Goal: Information Seeking & Learning: Find specific fact

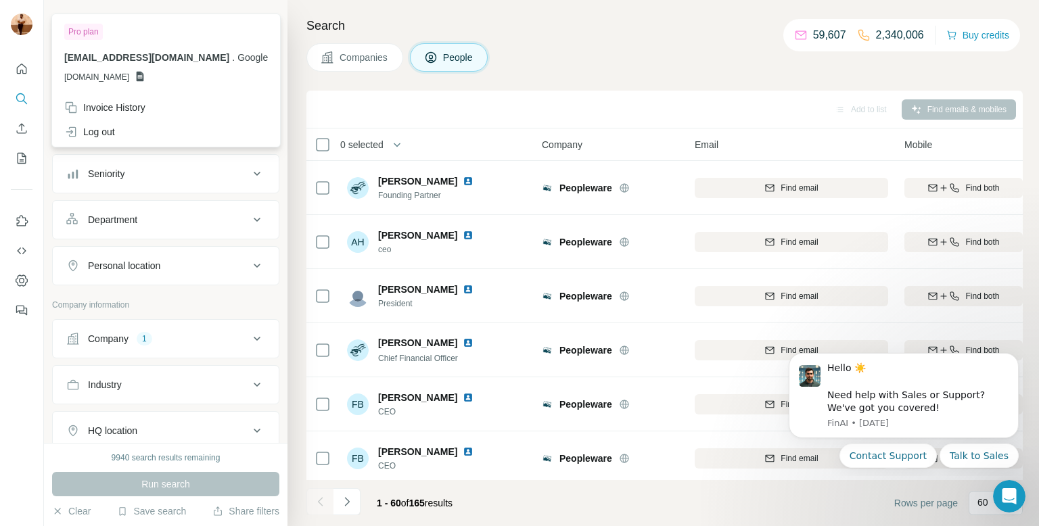
click at [14, 22] on img at bounding box center [22, 25] width 22 height 22
click at [20, 36] on div at bounding box center [22, 26] width 22 height 24
click at [27, 66] on icon "Quick start" at bounding box center [22, 69] width 14 height 14
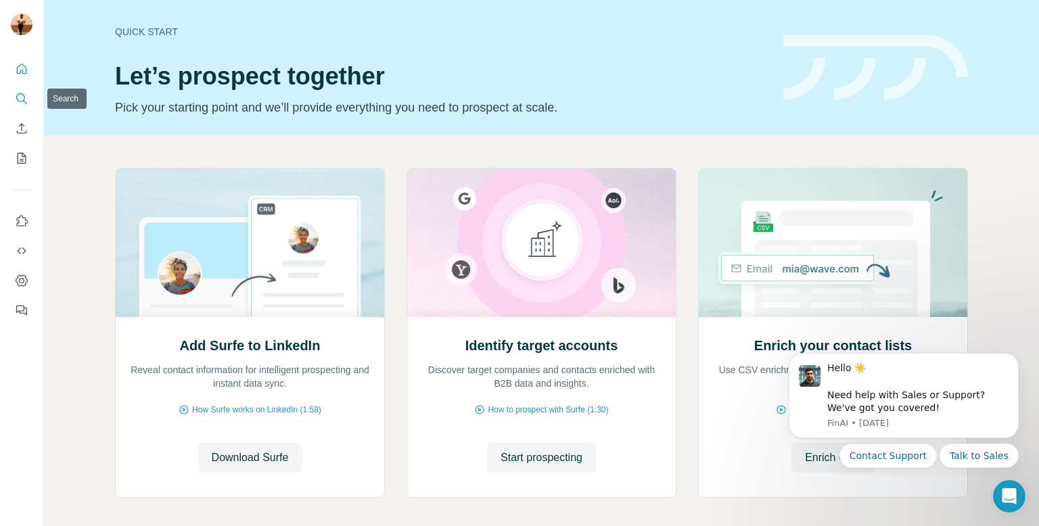
click at [23, 102] on icon "Search" at bounding box center [22, 99] width 14 height 14
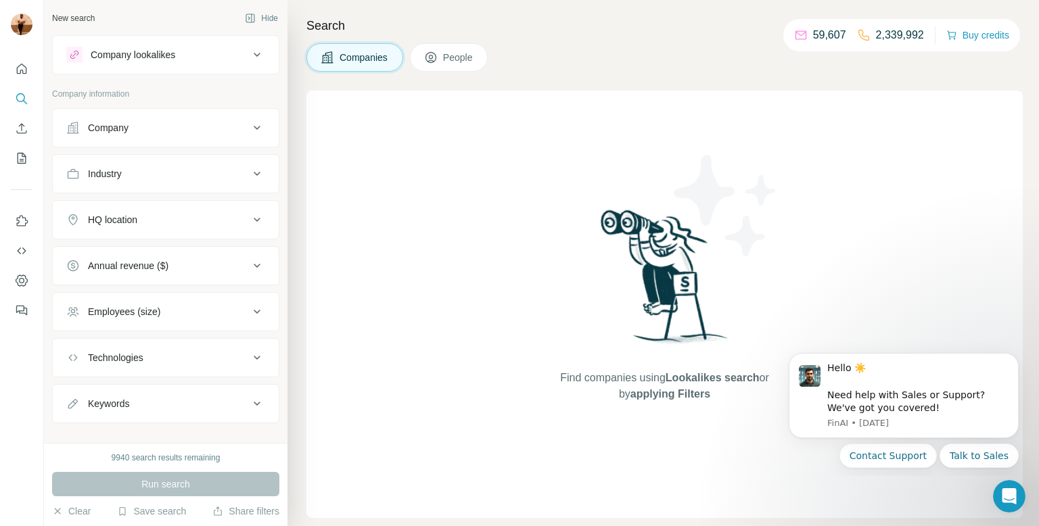
click at [154, 134] on div "Company" at bounding box center [157, 128] width 183 height 14
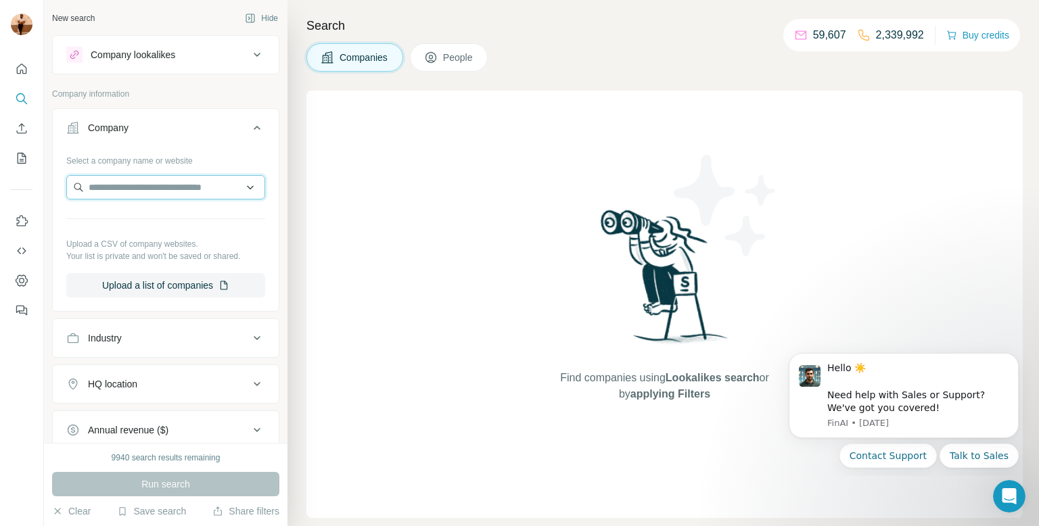
click at [168, 185] on input "text" at bounding box center [165, 187] width 199 height 24
paste input "**********"
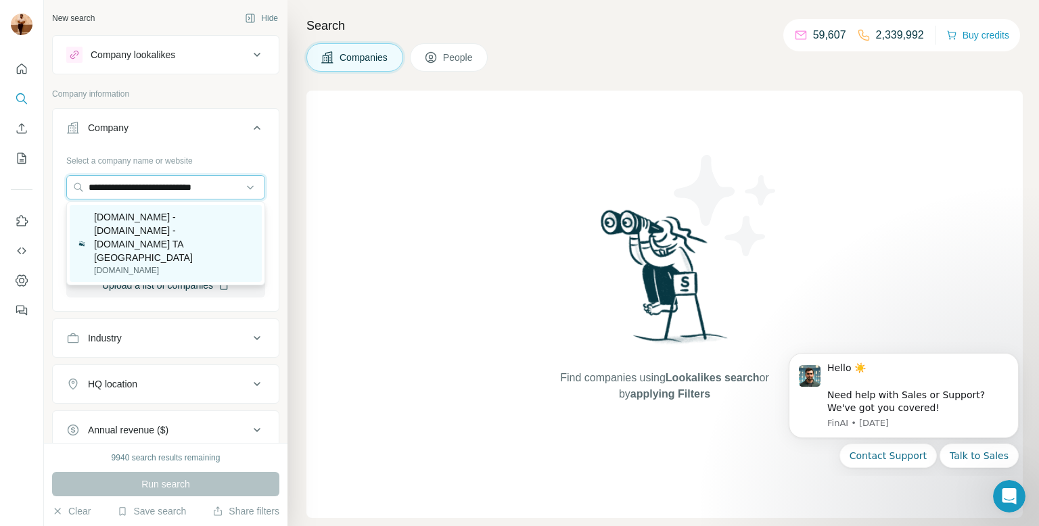
type input "**********"
click at [165, 229] on p "[DOMAIN_NAME] - [DOMAIN_NAME] - [DOMAIN_NAME] TA [GEOGRAPHIC_DATA]" at bounding box center [174, 237] width 160 height 54
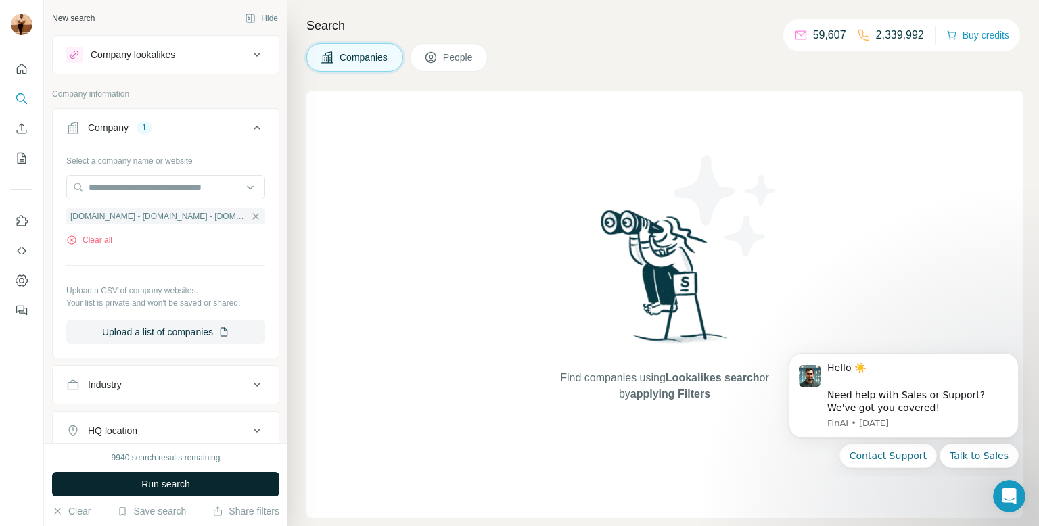
click at [188, 474] on button "Run search" at bounding box center [165, 484] width 227 height 24
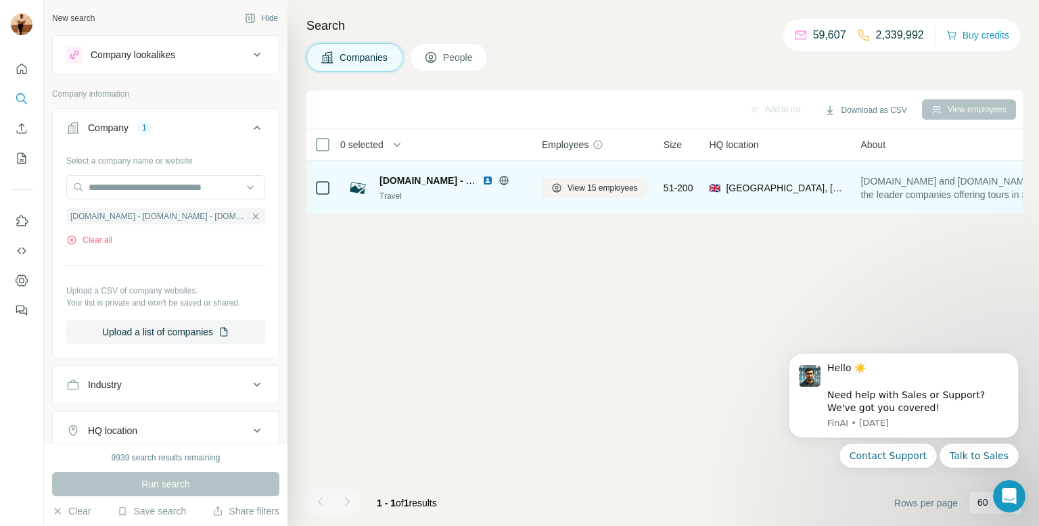
click at [586, 175] on div "View 15 employees" at bounding box center [595, 187] width 106 height 37
click at [580, 187] on span "View 15 employees" at bounding box center [603, 188] width 70 height 12
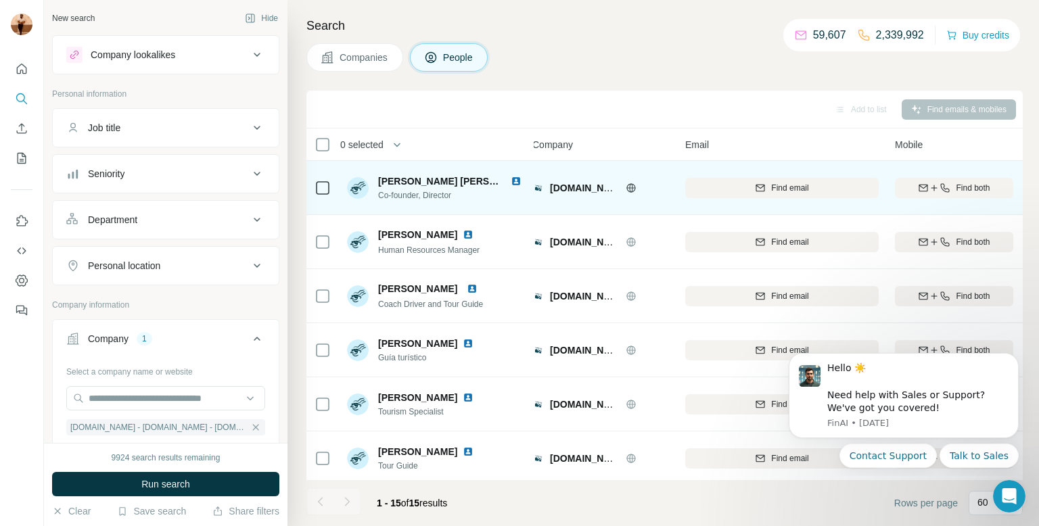
scroll to position [0, 9]
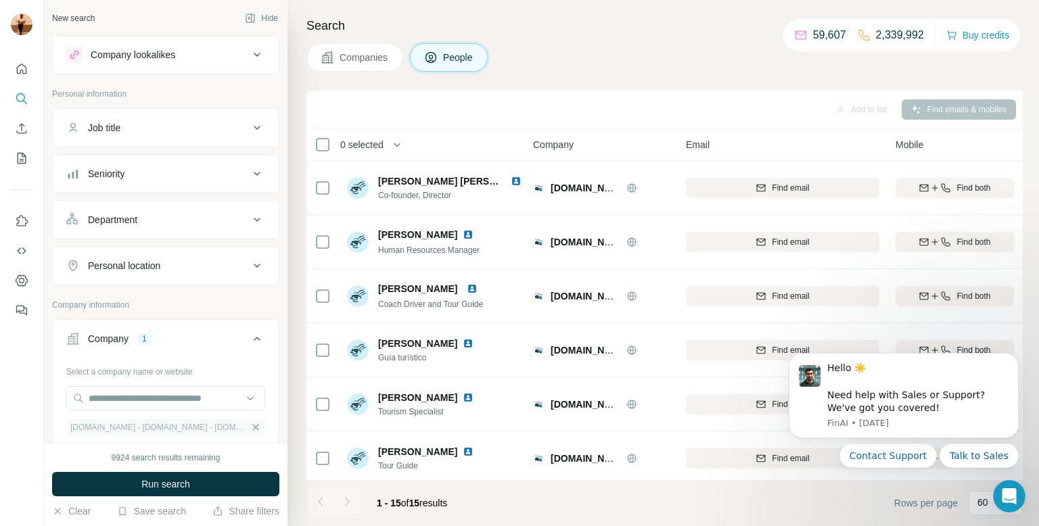
click at [260, 430] on icon "button" at bounding box center [255, 427] width 11 height 11
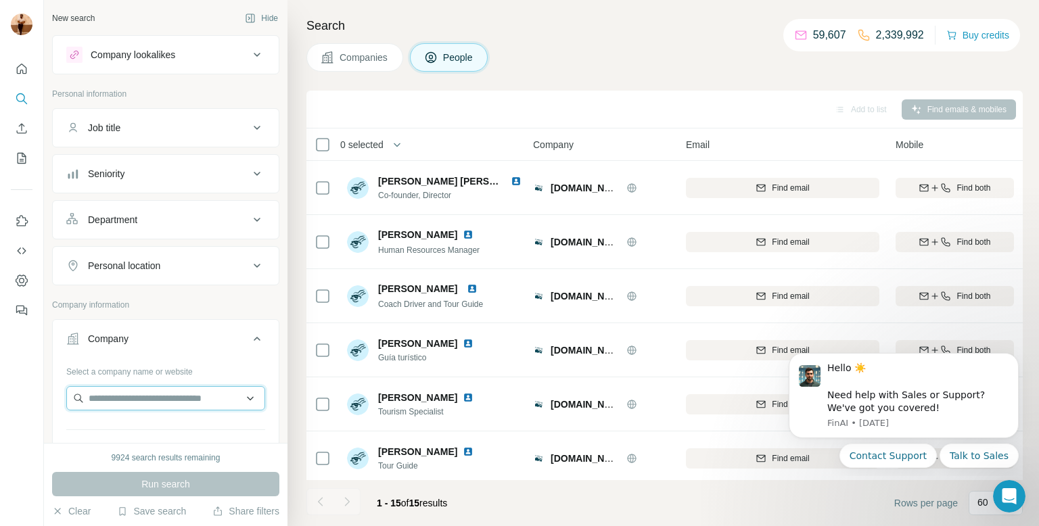
click at [207, 390] on input "text" at bounding box center [165, 398] width 199 height 24
paste input "**********"
paste input "text"
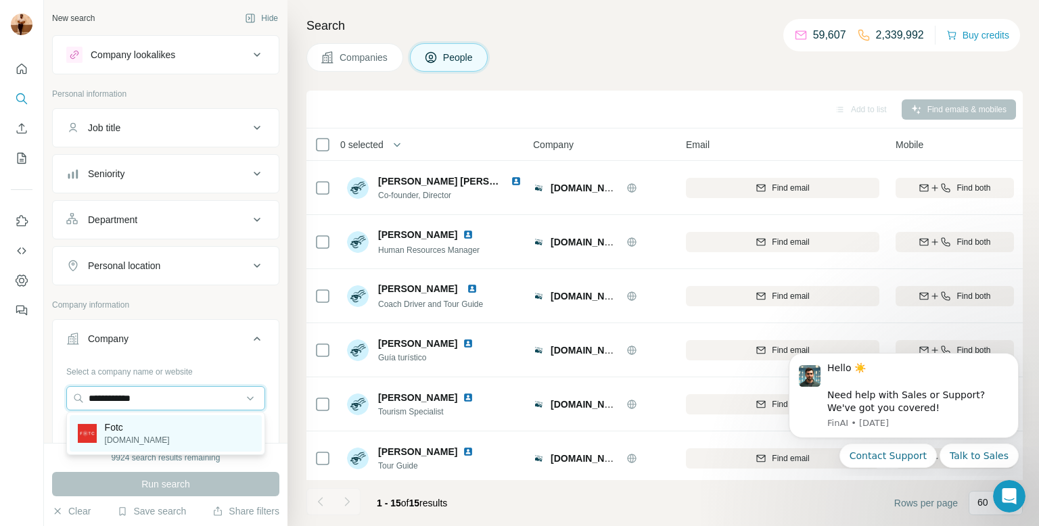
type input "**********"
click at [150, 439] on div "Fotc [DOMAIN_NAME]" at bounding box center [166, 433] width 192 height 37
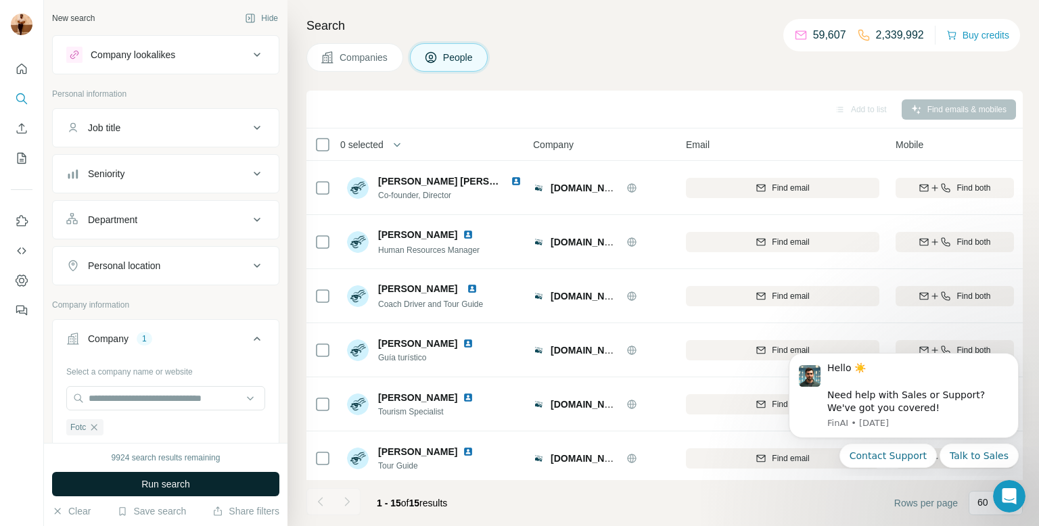
click at [166, 489] on span "Run search" at bounding box center [165, 485] width 49 height 14
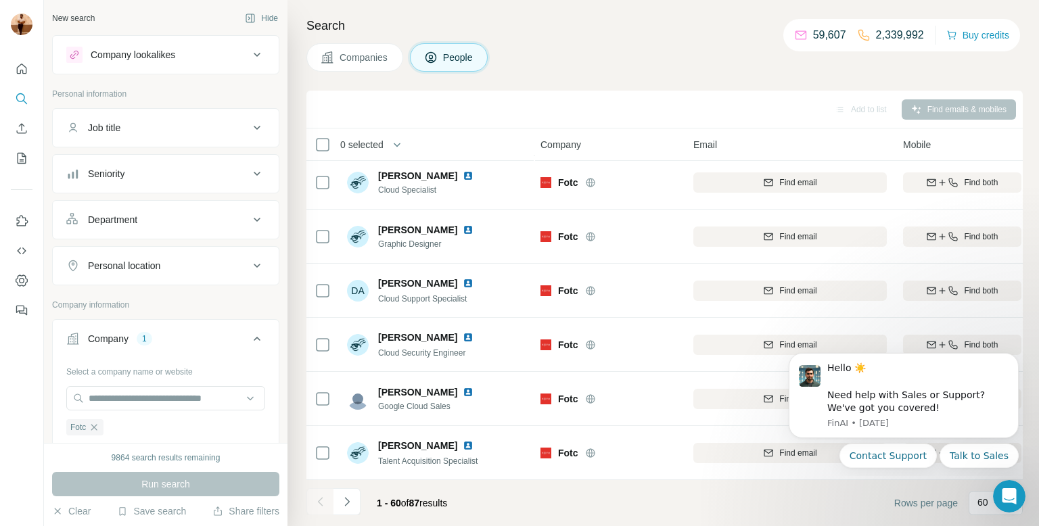
scroll to position [2928, 0]
click at [339, 508] on button "Navigate to next page" at bounding box center [347, 501] width 27 height 27
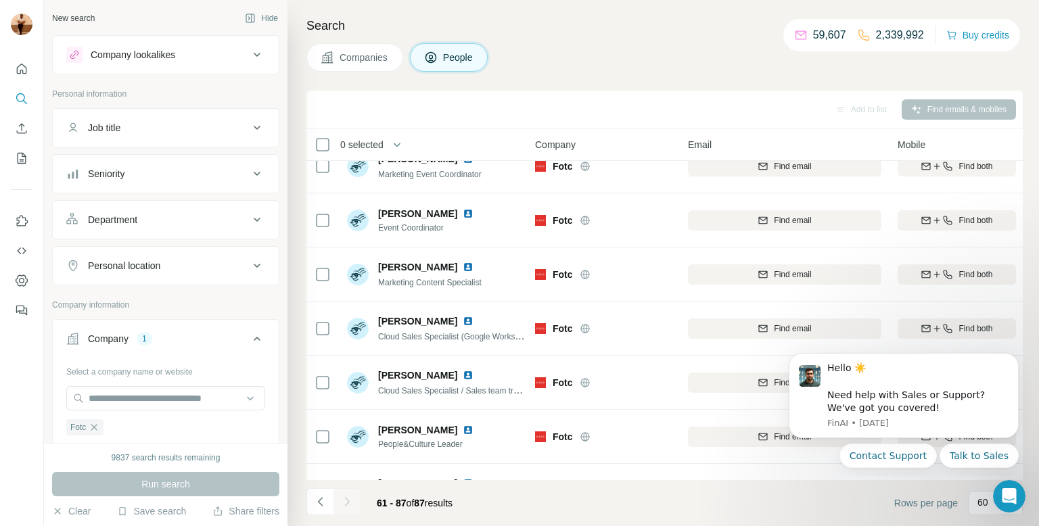
scroll to position [286, 7]
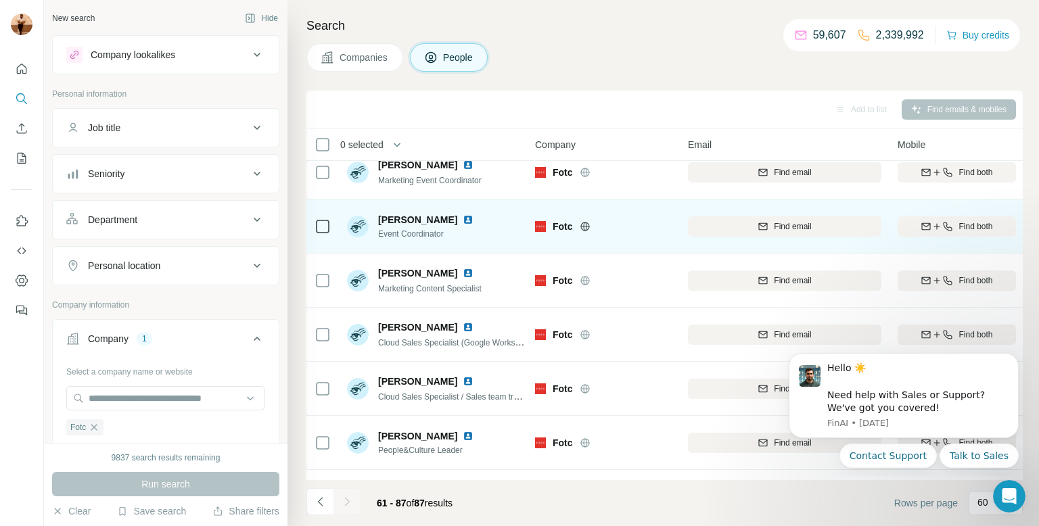
click at [463, 216] on img at bounding box center [468, 219] width 11 height 11
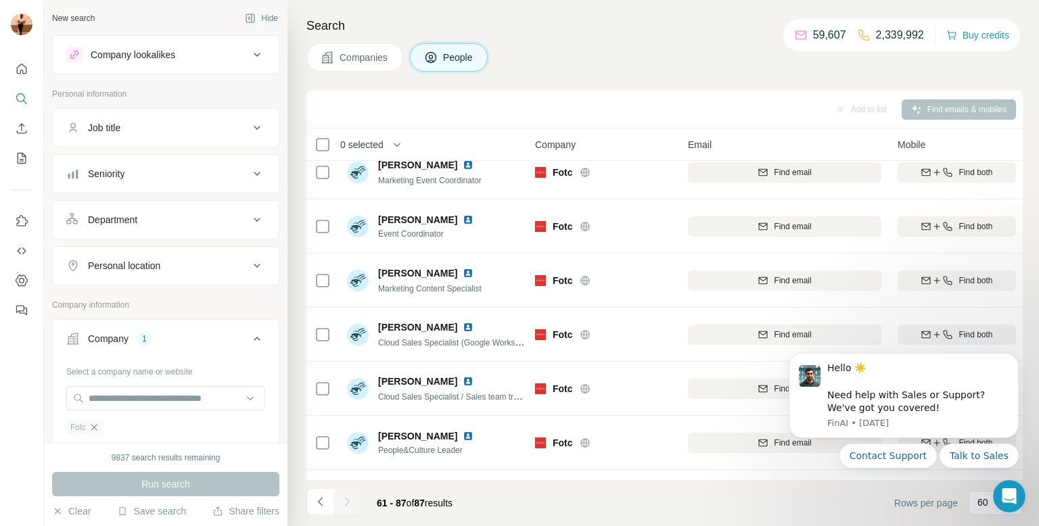
click at [91, 430] on icon "button" at bounding box center [94, 427] width 11 height 11
click at [99, 403] on input "text" at bounding box center [165, 398] width 199 height 24
paste input "**********"
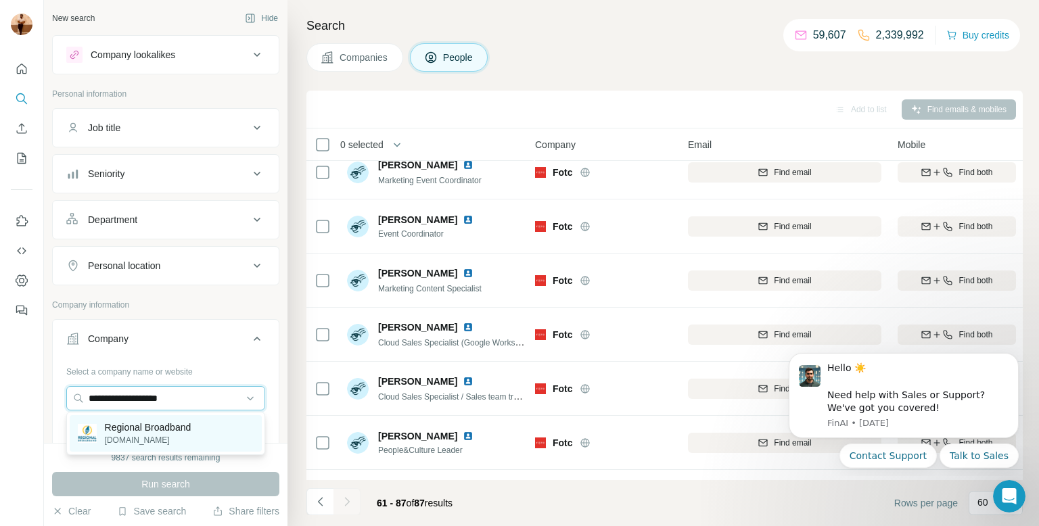
type input "**********"
click at [143, 445] on p "[DOMAIN_NAME]" at bounding box center [148, 440] width 87 height 12
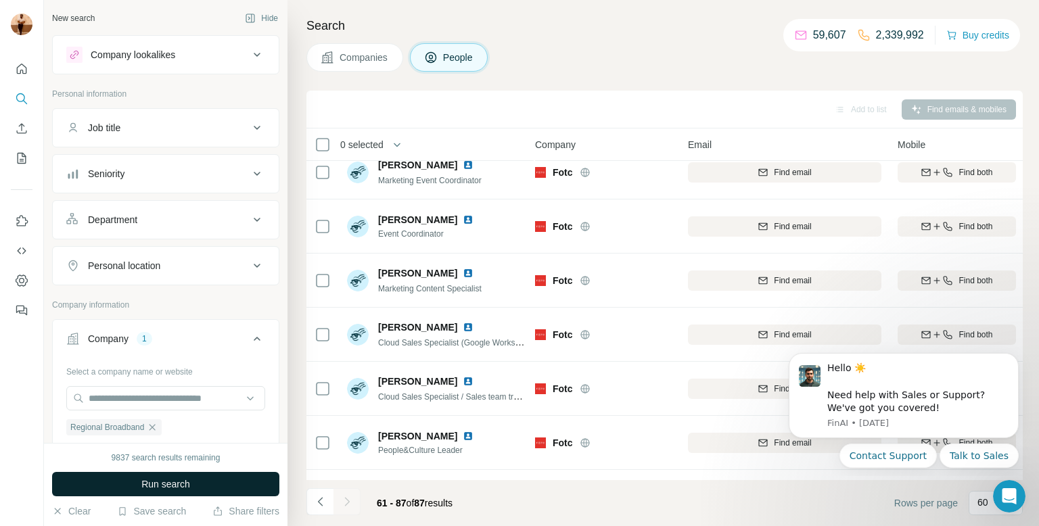
click at [139, 483] on button "Run search" at bounding box center [165, 484] width 227 height 24
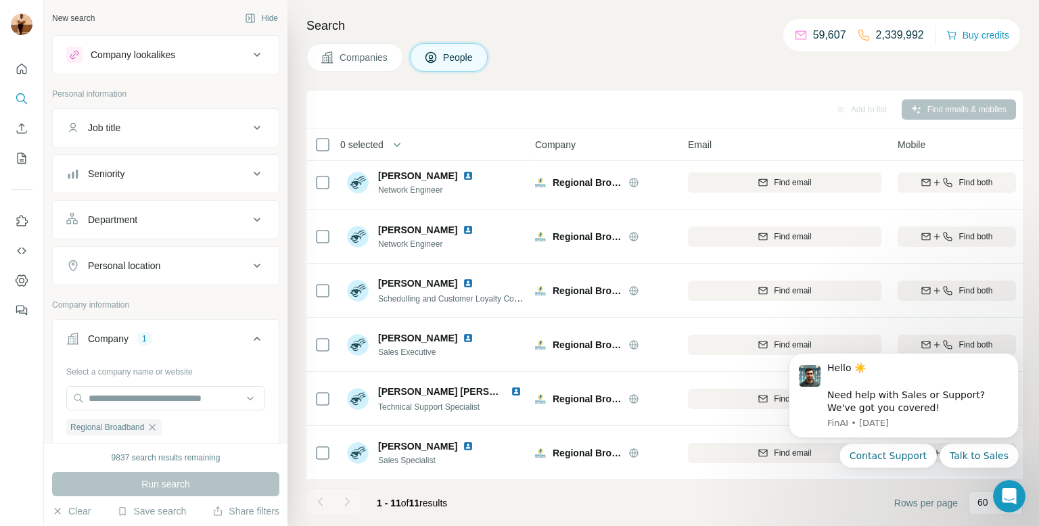
scroll to position [276, 7]
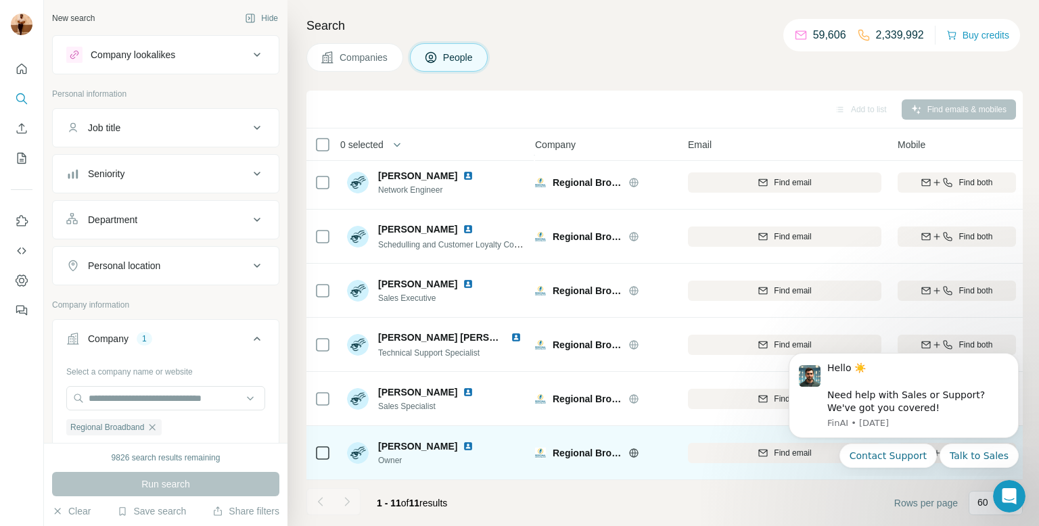
click at [463, 446] on img at bounding box center [468, 446] width 11 height 11
